Goal: Task Accomplishment & Management: Manage account settings

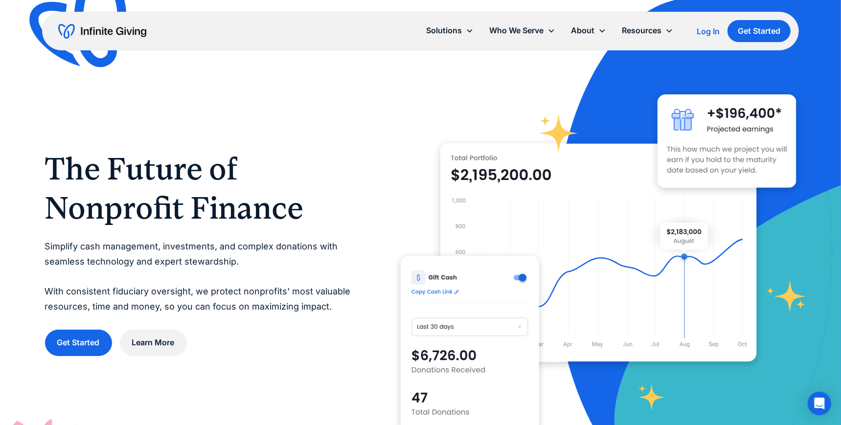
click at [704, 30] on div "Log In" at bounding box center [707, 31] width 23 height 8
click at [702, 24] on div "Log In Get Started" at bounding box center [743, 31] width 94 height 22
click at [702, 29] on div "Log In" at bounding box center [707, 31] width 23 height 8
click at [704, 30] on div "Log In" at bounding box center [707, 31] width 23 height 8
